Goal: Obtain resource: Download file/media

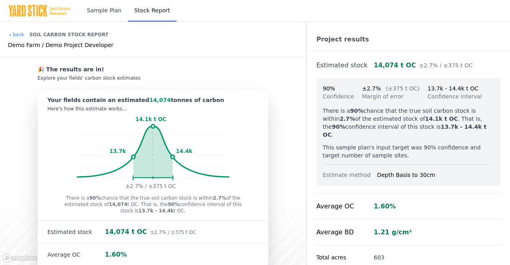
click at [112, 12] on link "Sample Plan" at bounding box center [103, 11] width 47 height 22
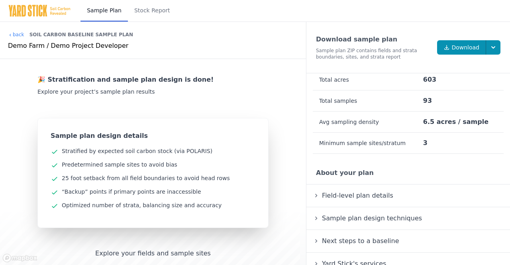
scroll to position [74, 0]
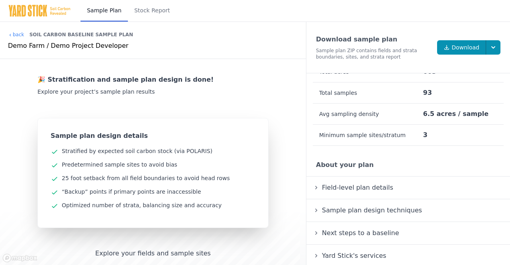
click at [316, 189] on summary "Field-level plan details" at bounding box center [408, 188] width 191 height 10
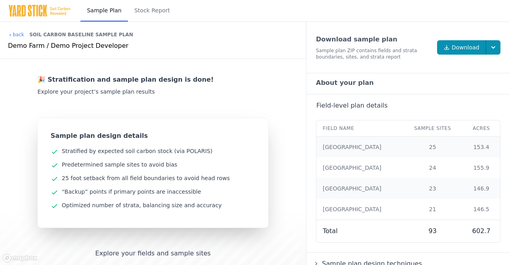
scroll to position [156, 0]
click at [315, 110] on div "Field name Sample Sites Acres [GEOGRAPHIC_DATA] 25 153.4 [GEOGRAPHIC_DATA] 24 1…" at bounding box center [408, 177] width 191 height 135
click at [317, 107] on summary "Field-level plan details" at bounding box center [408, 106] width 191 height 10
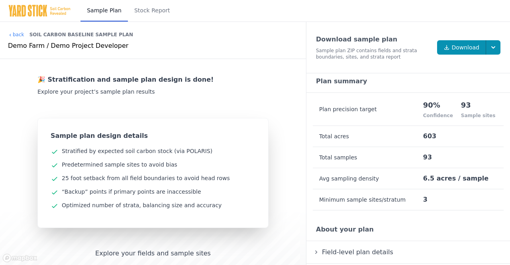
scroll to position [0, 0]
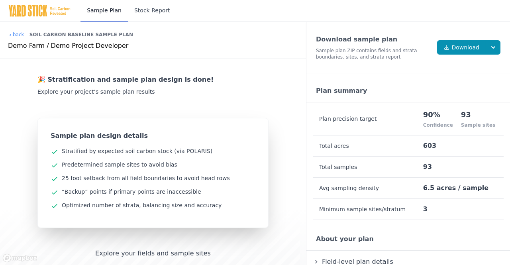
click at [140, 14] on link "Stock Report" at bounding box center [152, 11] width 49 height 22
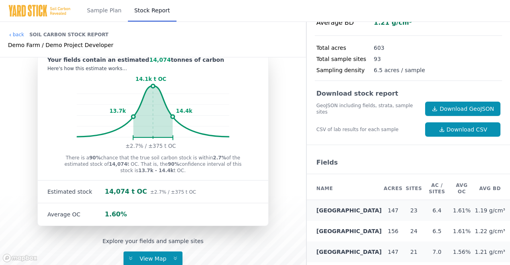
scroll to position [212, 0]
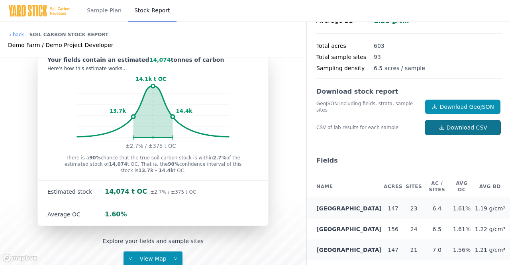
click at [469, 121] on link "Download CSV" at bounding box center [462, 127] width 75 height 14
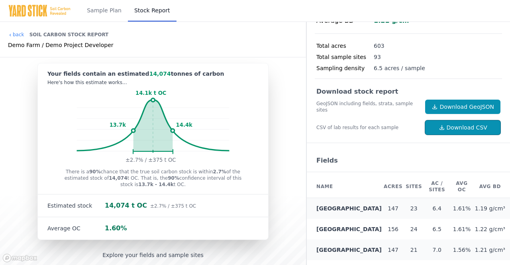
scroll to position [40, 0]
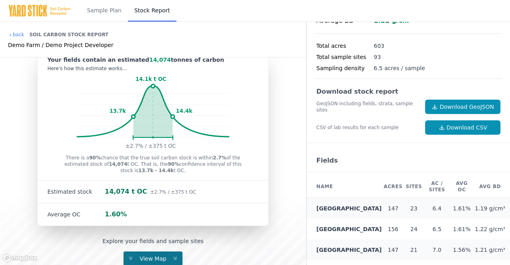
click at [165, 255] on span "View Map" at bounding box center [153, 258] width 36 height 6
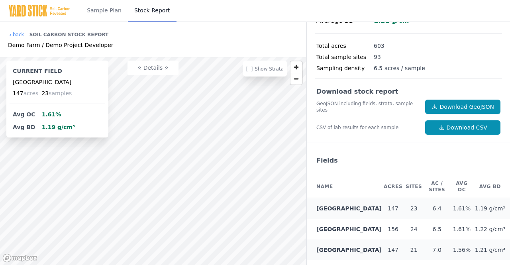
click at [168, 69] on icon at bounding box center [166, 68] width 5 height 5
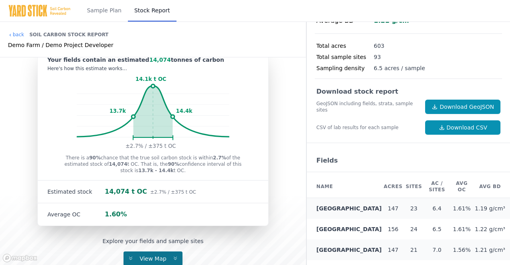
click at [149, 258] on span "View Map" at bounding box center [153, 258] width 36 height 6
